Goal: Communication & Community: Participate in discussion

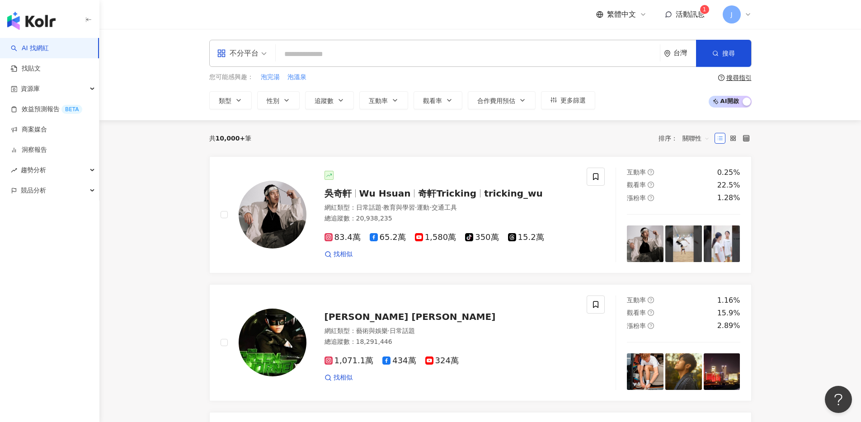
click at [687, 14] on span "活動訊息" at bounding box center [690, 14] width 29 height 9
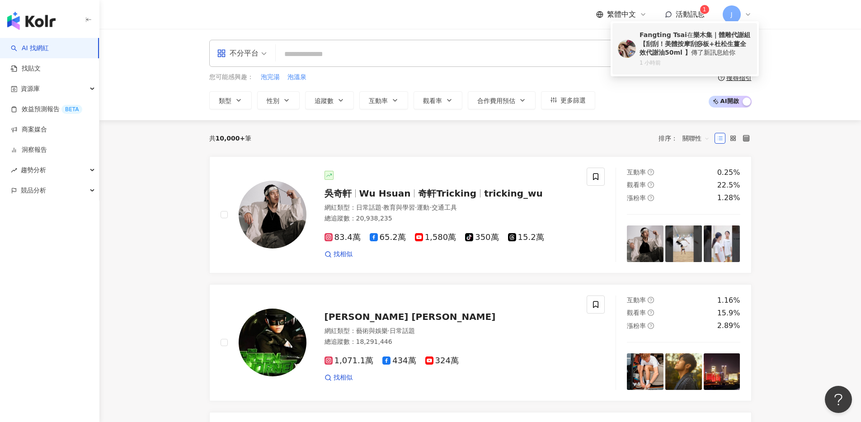
click at [648, 62] on div "1 小時前" at bounding box center [696, 63] width 112 height 8
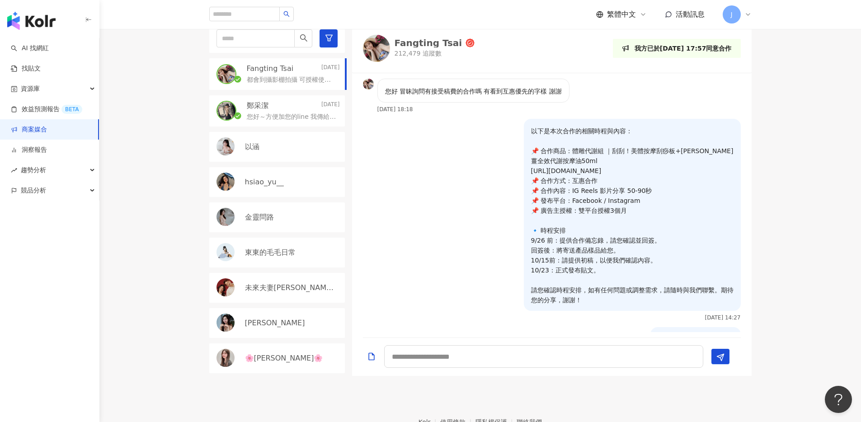
scroll to position [155, 0]
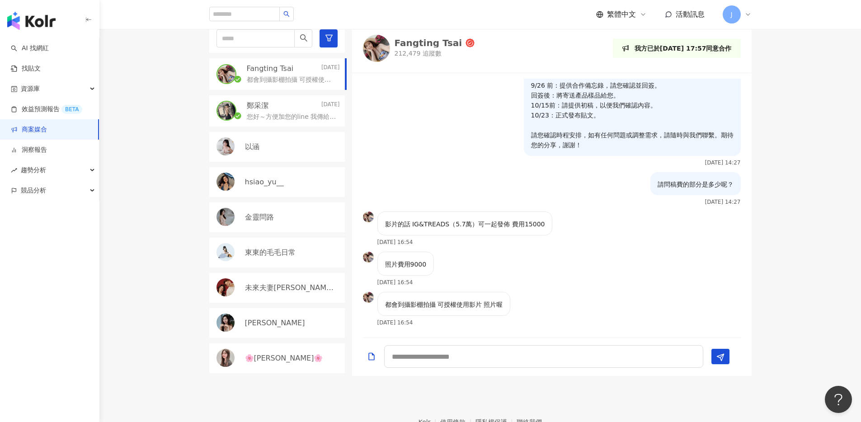
click at [384, 62] on img at bounding box center [376, 48] width 27 height 27
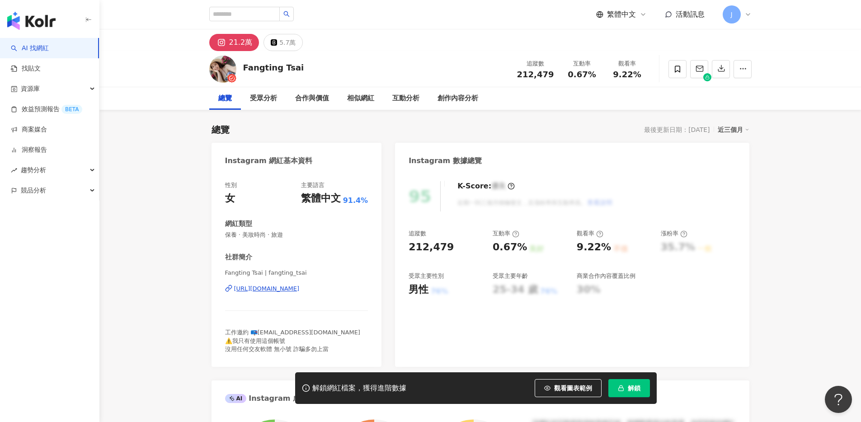
click at [273, 285] on div "[URL][DOMAIN_NAME]" at bounding box center [267, 289] width 66 height 8
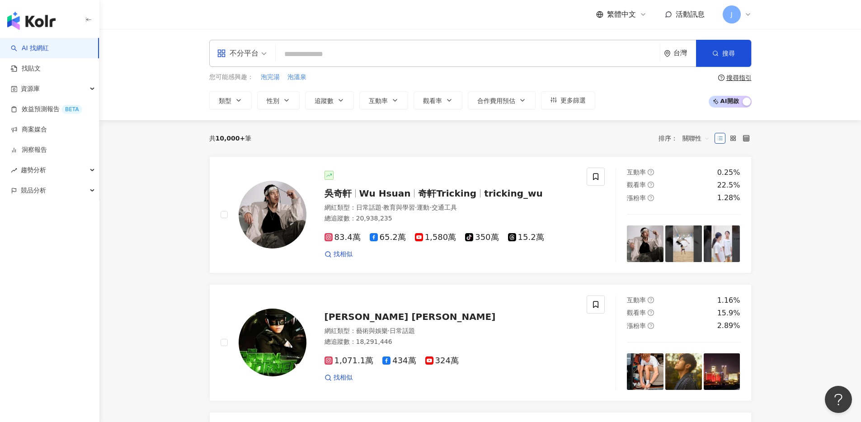
click at [683, 14] on span "活動訊息" at bounding box center [690, 14] width 29 height 9
click at [47, 126] on link "商案媒合" at bounding box center [29, 129] width 36 height 9
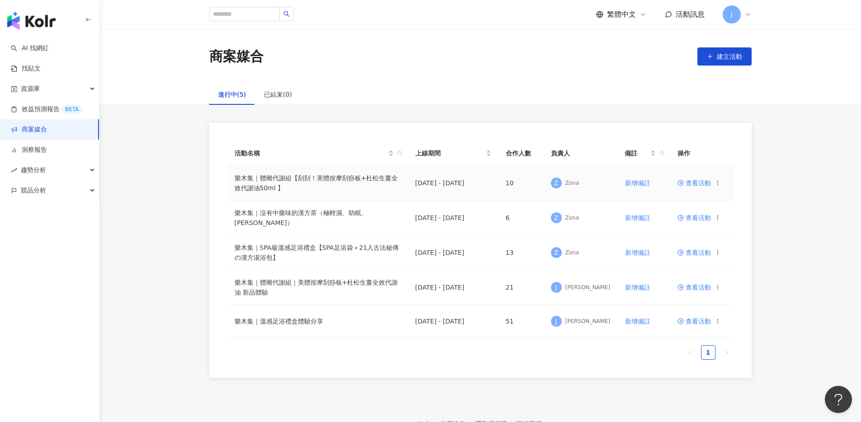
click at [688, 184] on span "查看活動" at bounding box center [694, 183] width 33 height 6
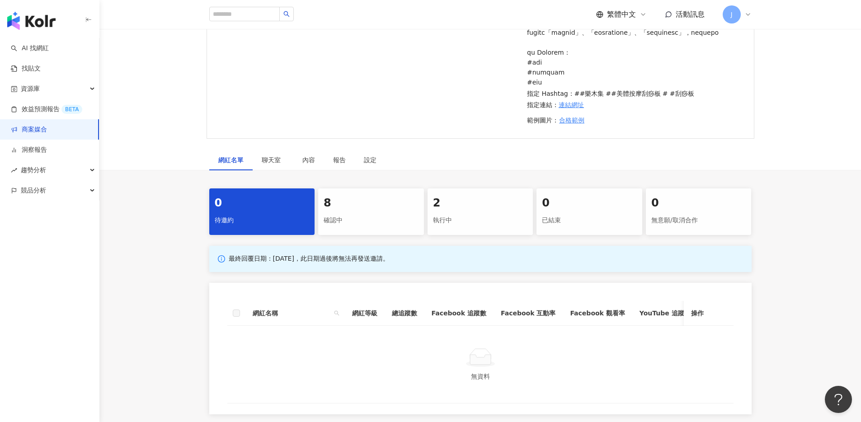
scroll to position [433, 0]
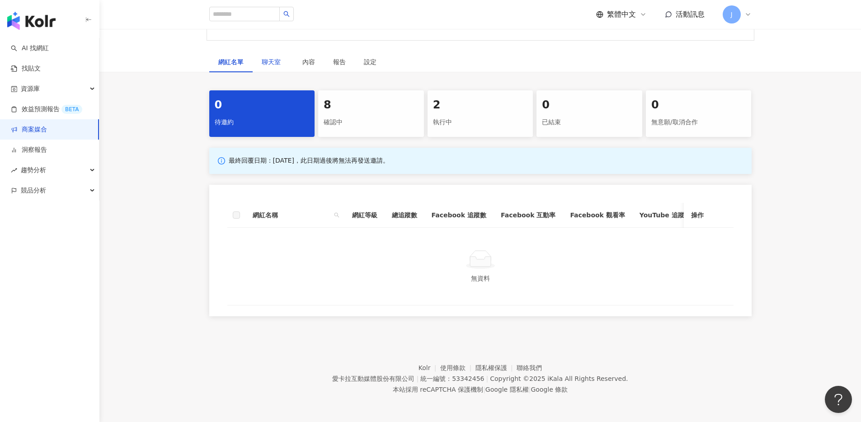
click at [268, 59] on span "聊天室" at bounding box center [273, 62] width 23 height 6
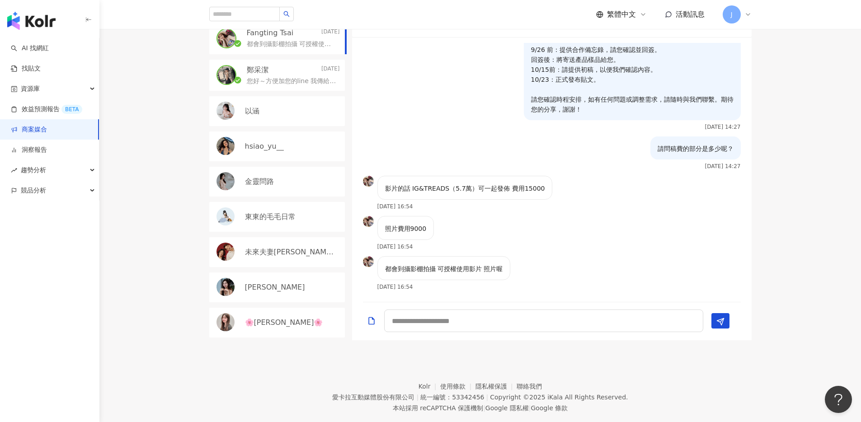
scroll to position [500, 0]
